Goal: Find specific page/section: Find specific page/section

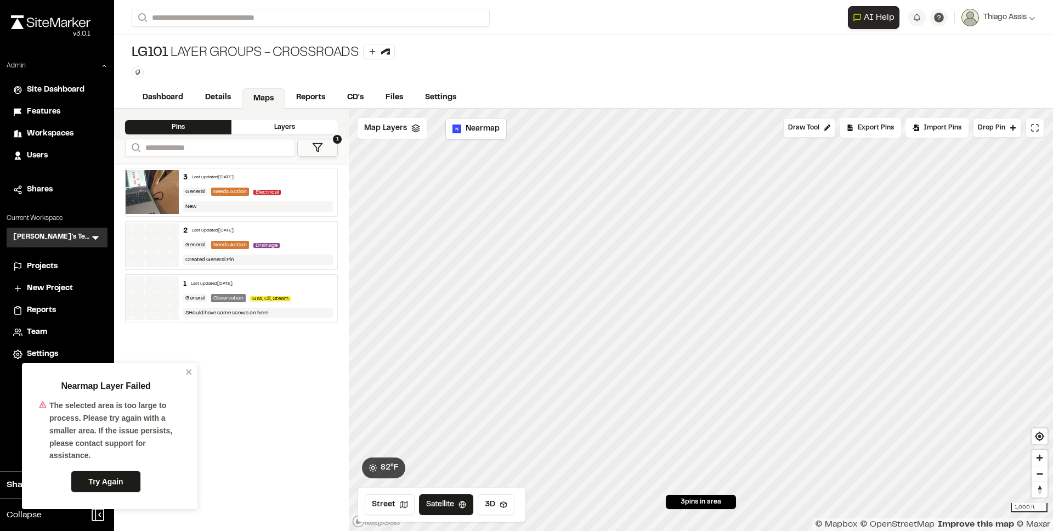
click at [286, 388] on div "3 Last updated [DATE] General Needs Action Electrical New 2 Last updated [DATE]…" at bounding box center [231, 346] width 235 height 367
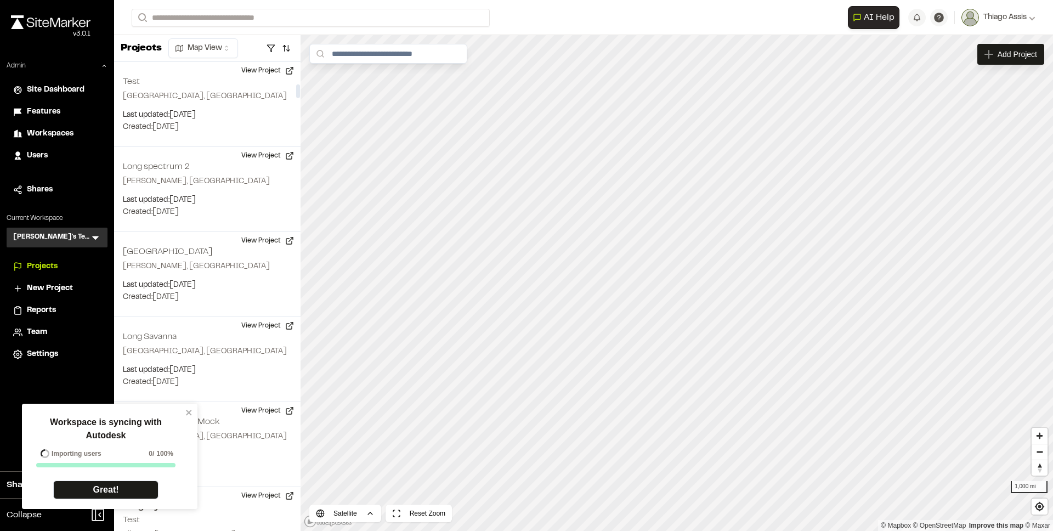
scroll to position [747, 0]
